Goal: Transaction & Acquisition: Purchase product/service

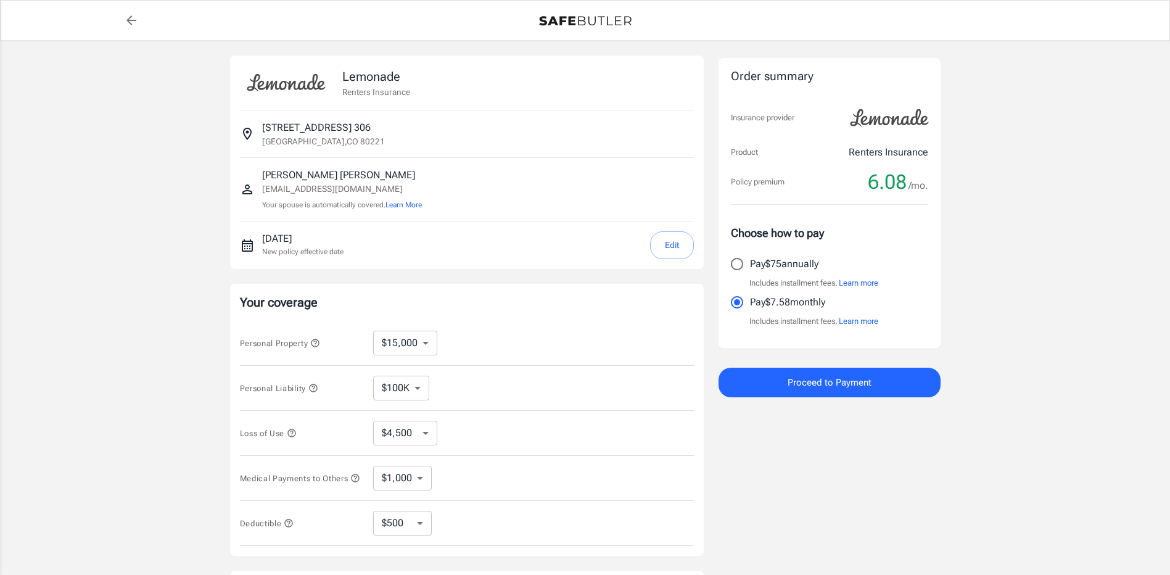
select select "15000"
select select "500"
click at [738, 264] on input "Pay $75 annually" at bounding box center [737, 264] width 26 height 26
radio input "true"
click at [827, 381] on span "Proceed to Payment" at bounding box center [830, 382] width 84 height 16
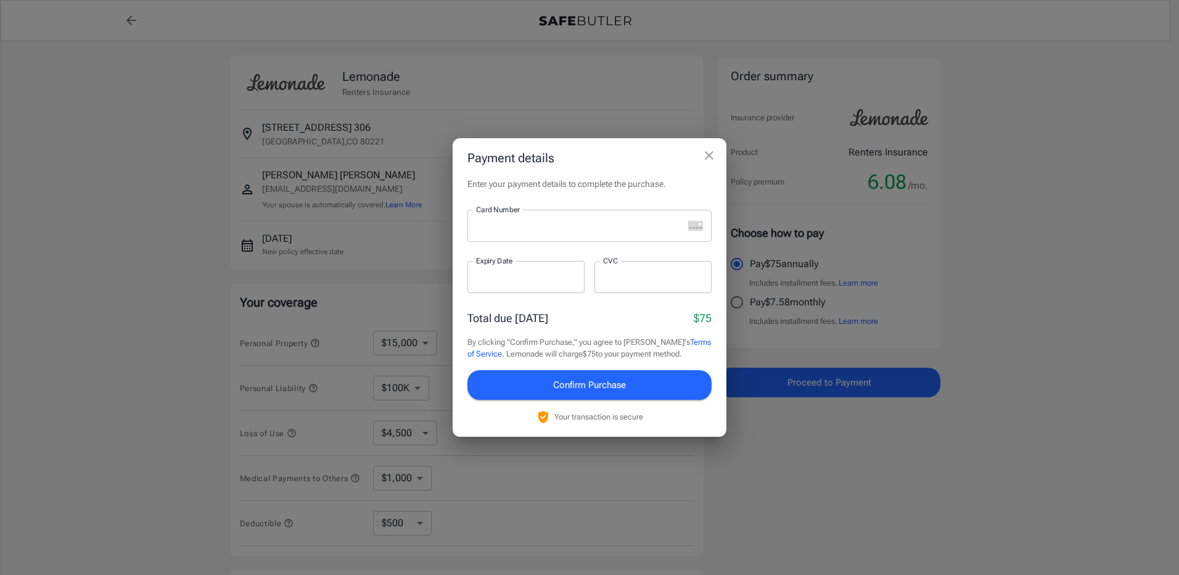
click at [562, 232] on div at bounding box center [576, 226] width 216 height 32
click at [607, 396] on button "Confirm Purchase" at bounding box center [590, 385] width 244 height 30
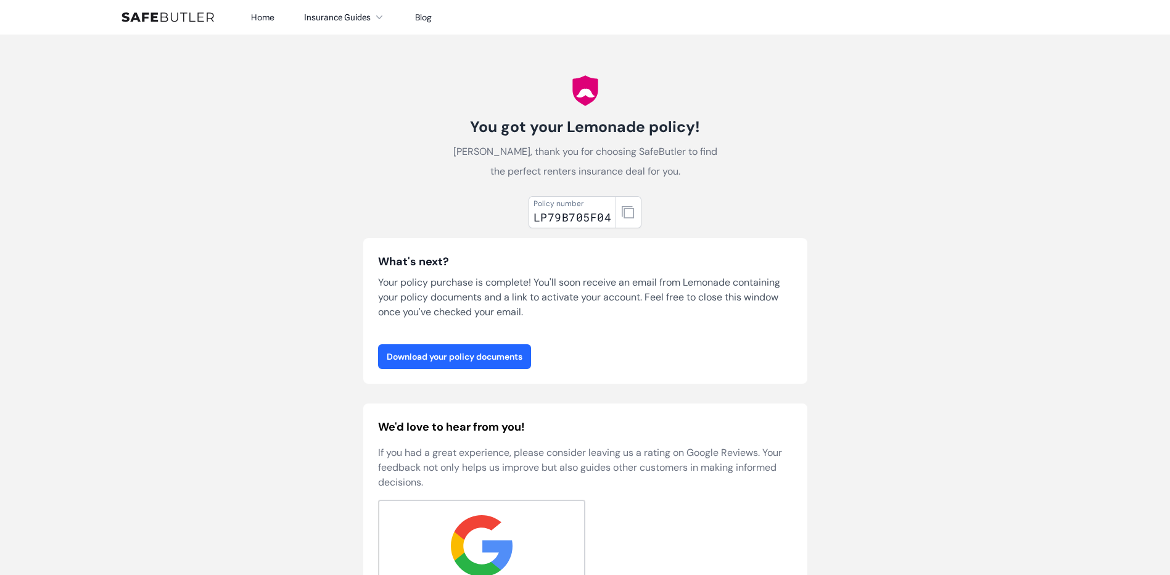
click at [483, 355] on link "Download your policy documents" at bounding box center [454, 356] width 153 height 25
drag, startPoint x: 534, startPoint y: 213, endPoint x: 608, endPoint y: 220, distance: 75.0
click at [608, 220] on div "Policy number LP79B705F04" at bounding box center [573, 212] width 88 height 32
copy div "LP79B705F04"
